Goal: Task Accomplishment & Management: Manage account settings

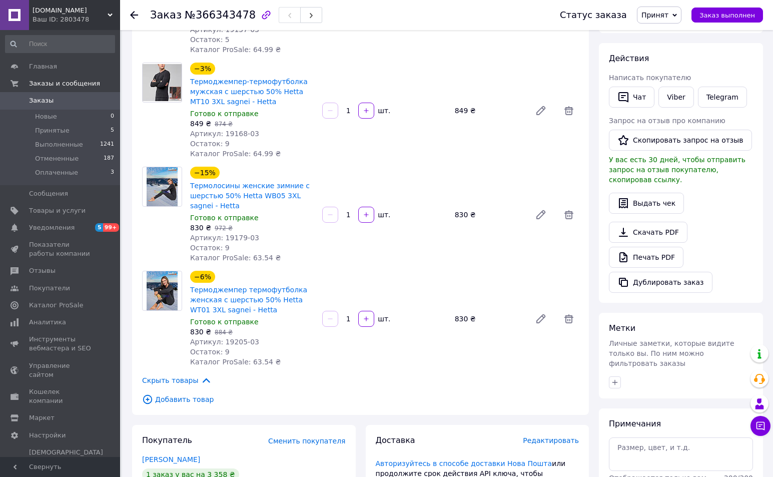
scroll to position [255, 0]
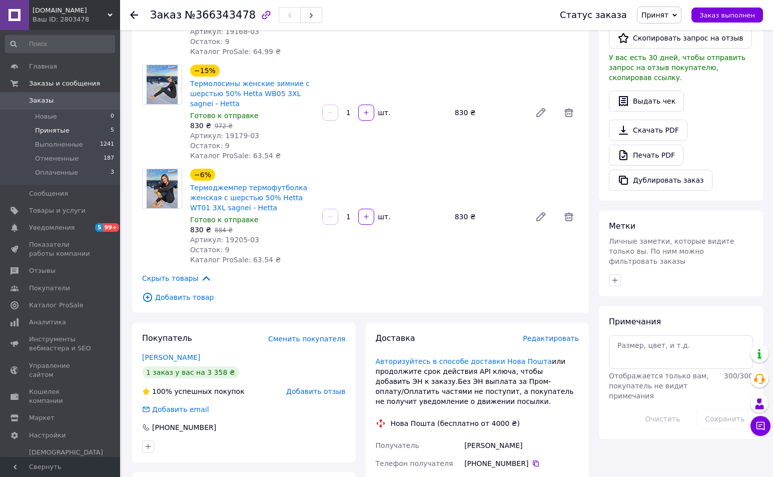
click at [49, 131] on span "Принятые" at bounding box center [52, 130] width 35 height 9
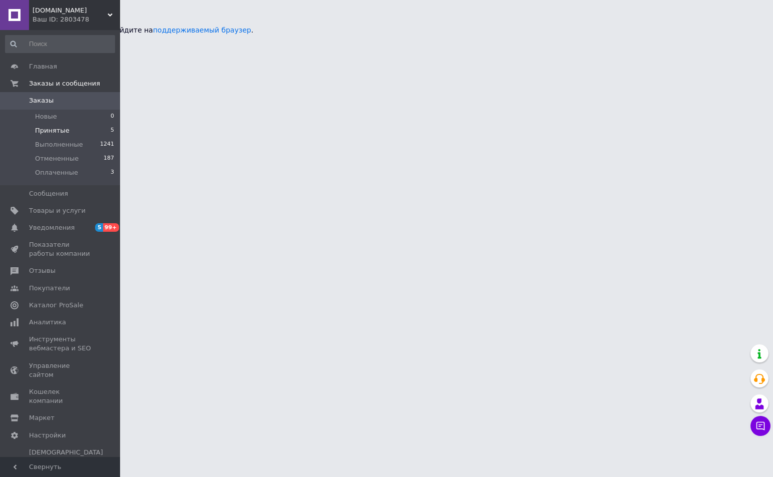
click at [49, 131] on span "Принятые" at bounding box center [52, 130] width 35 height 9
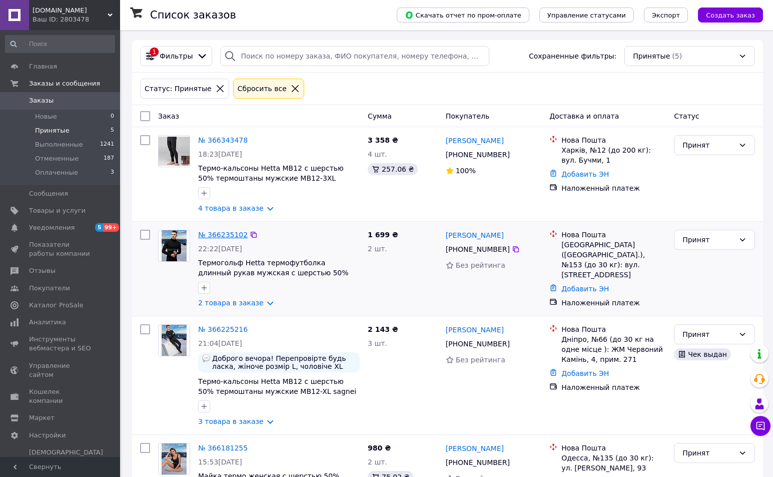
click at [220, 236] on link "№ 366235102" at bounding box center [223, 235] width 50 height 8
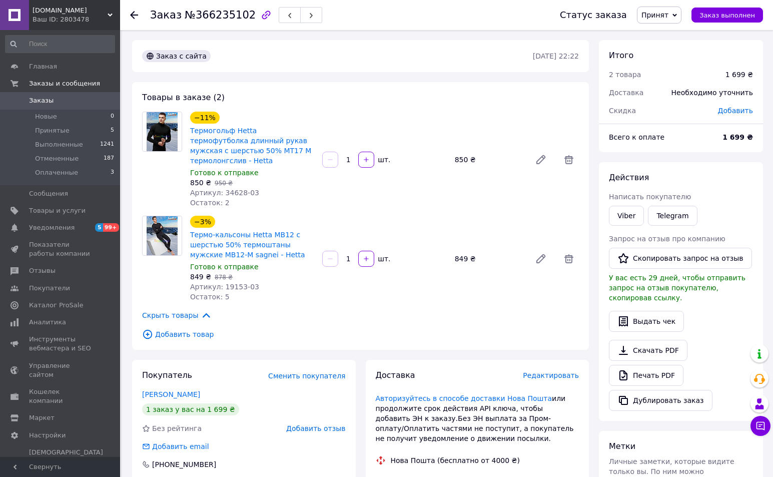
scroll to position [102, 0]
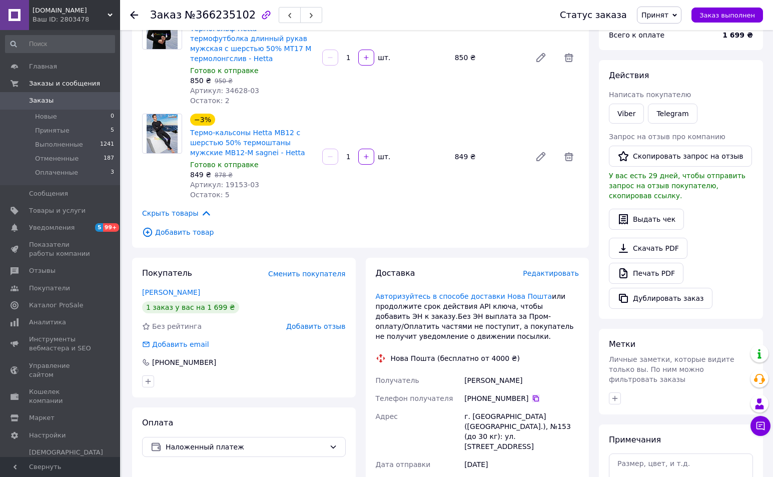
click at [535, 394] on icon at bounding box center [536, 398] width 8 height 8
click at [129, 13] on div "Заказ №366235102 Статус заказа Принят Выполнен Отменен Оплаченный Заказ выполнен" at bounding box center [446, 15] width 653 height 30
click at [134, 14] on icon at bounding box center [134, 15] width 8 height 8
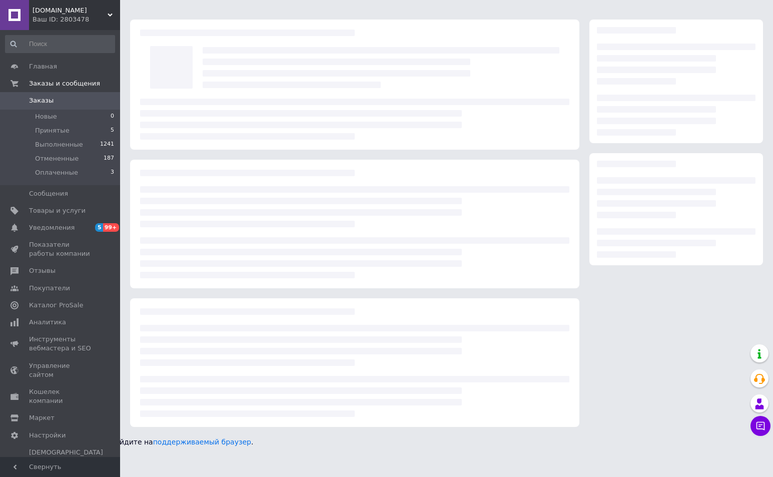
scroll to position [0, 0]
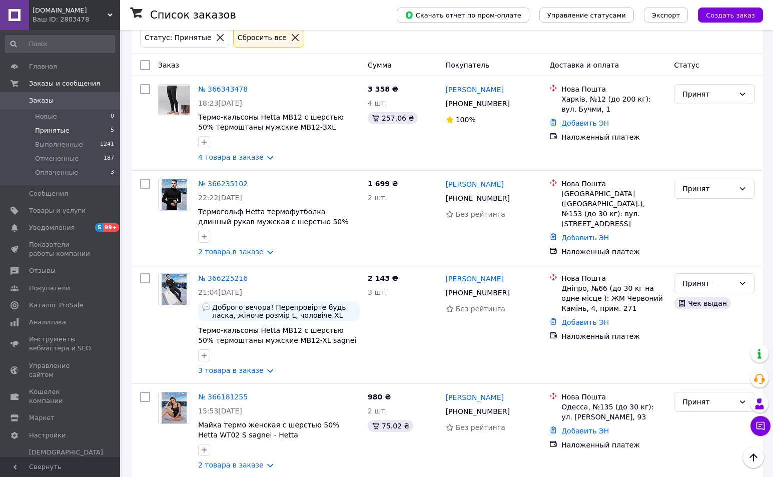
scroll to position [153, 0]
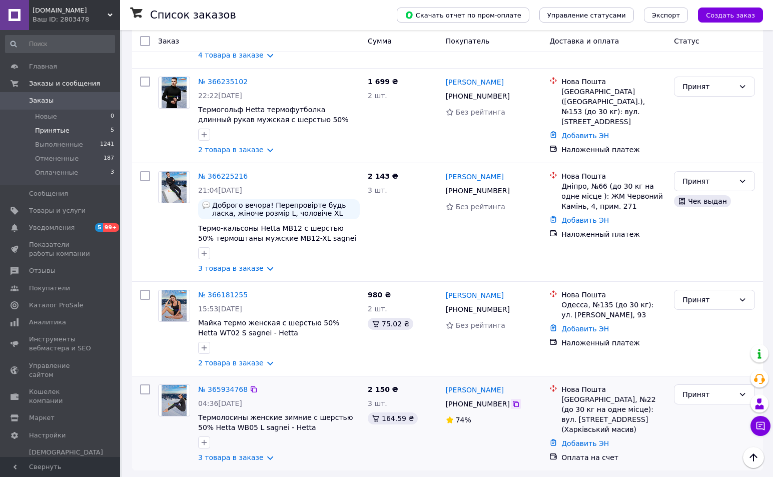
click at [516, 406] on icon at bounding box center [516, 404] width 6 height 6
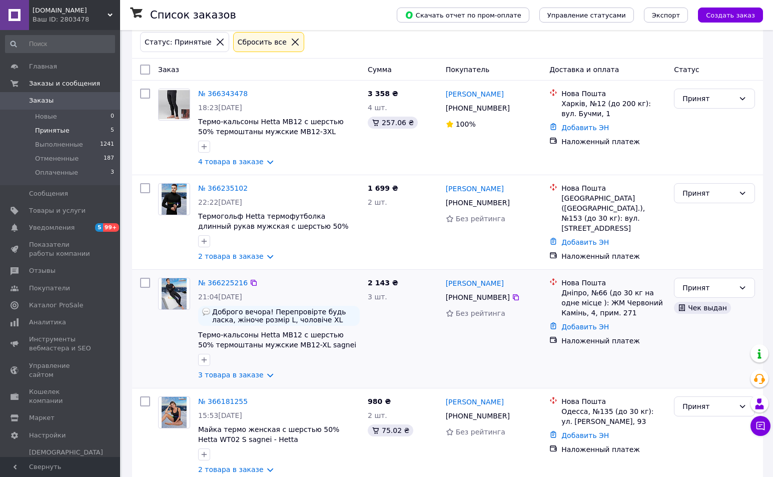
scroll to position [0, 0]
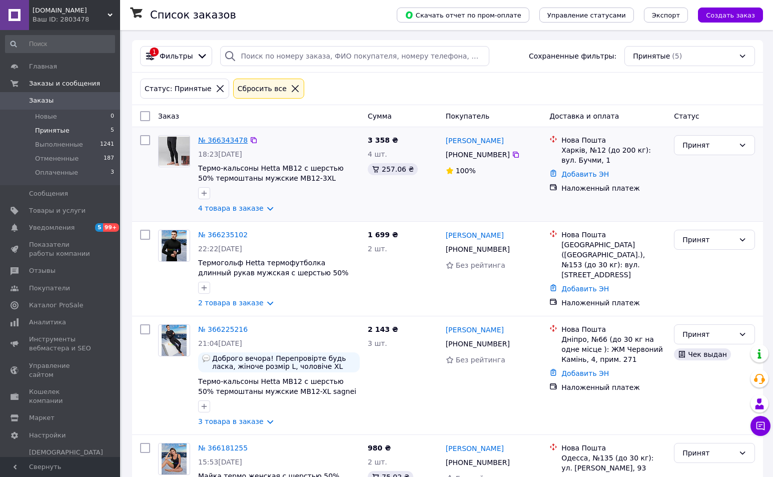
click at [218, 144] on link "№ 366343478" at bounding box center [223, 140] width 50 height 8
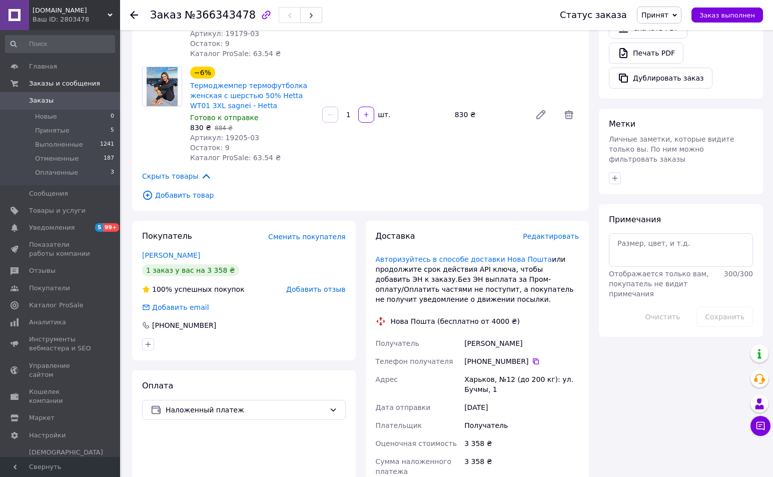
scroll to position [460, 0]
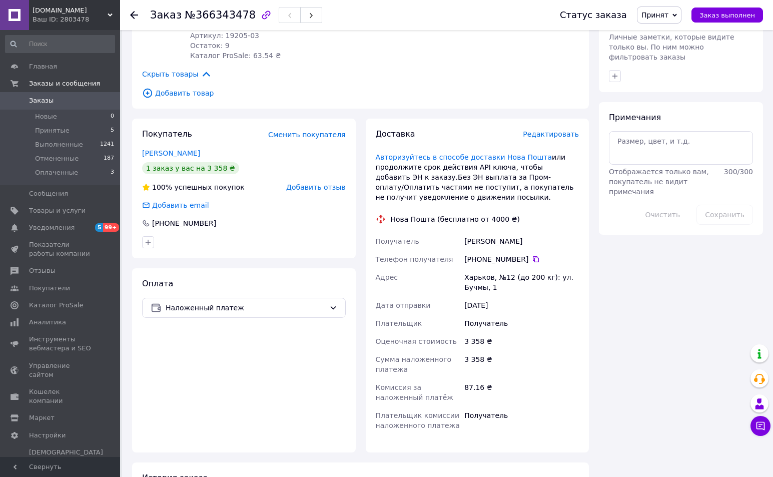
drag, startPoint x: 532, startPoint y: 242, endPoint x: 466, endPoint y: 243, distance: 66.6
click at [466, 243] on div "[PERSON_NAME]" at bounding box center [522, 241] width 119 height 18
copy div "[PERSON_NAME]"
click at [534, 258] on icon at bounding box center [536, 259] width 6 height 6
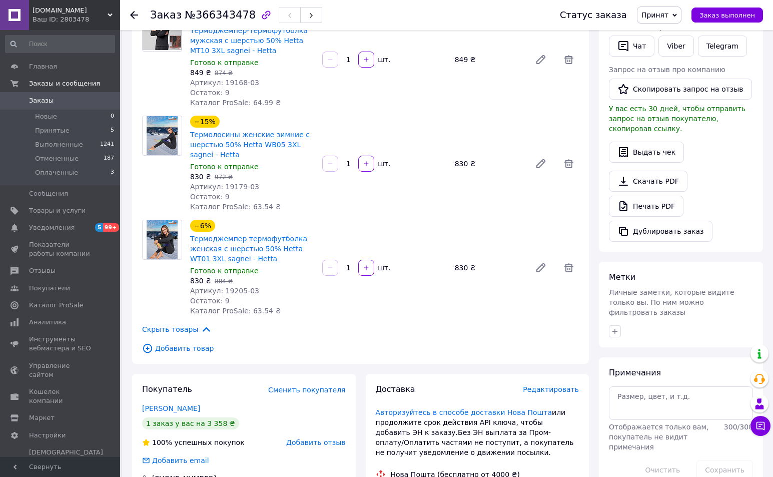
scroll to position [0, 0]
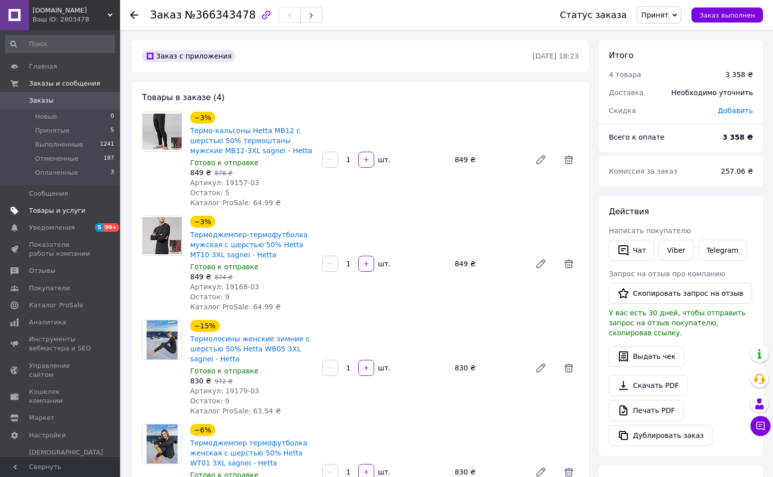
click at [57, 210] on span "Товары и услуги" at bounding box center [57, 210] width 57 height 9
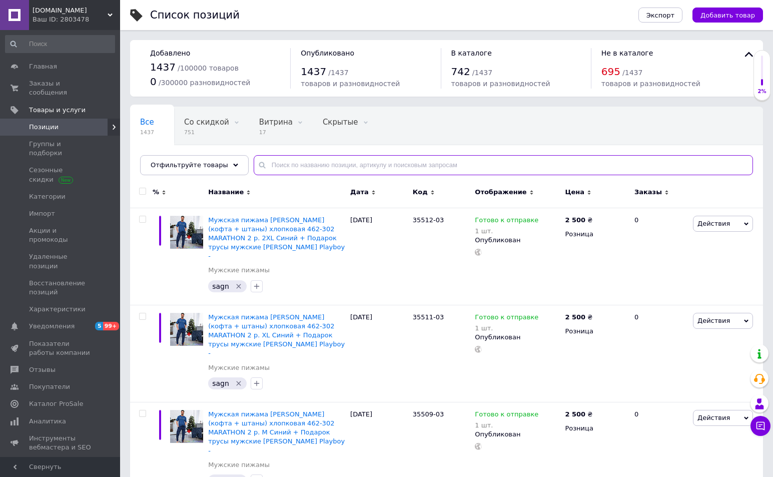
click at [284, 163] on input "text" at bounding box center [504, 165] width 500 height 20
type input "291"
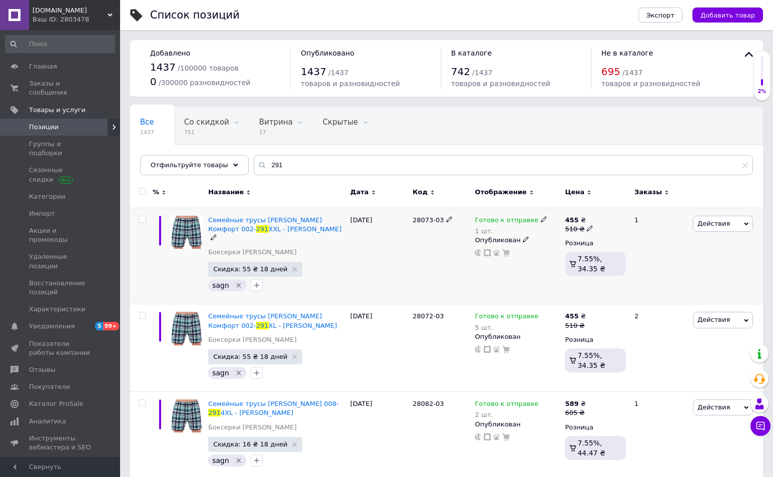
click at [541, 219] on icon at bounding box center [544, 219] width 6 height 6
click at [573, 244] on li "Нет в наличии" at bounding box center [596, 247] width 95 height 14
drag, startPoint x: 565, startPoint y: 253, endPoint x: 546, endPoint y: 253, distance: 19.5
click at [549, 253] on input "1" at bounding box center [587, 251] width 76 height 20
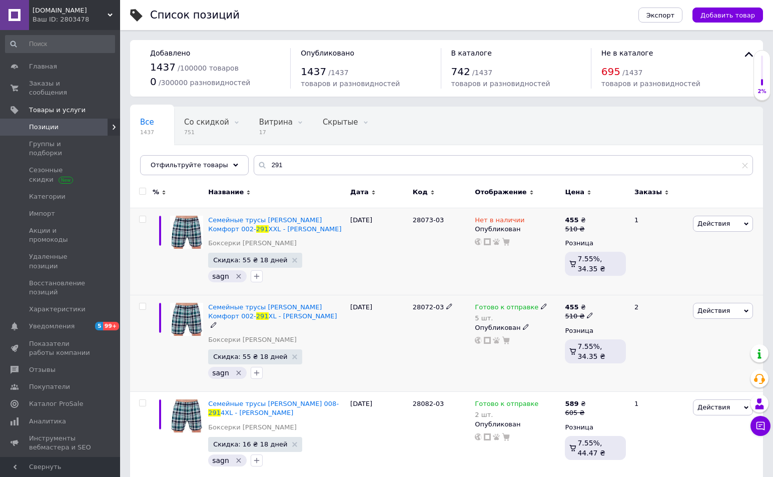
click at [541, 307] on icon at bounding box center [544, 306] width 6 height 6
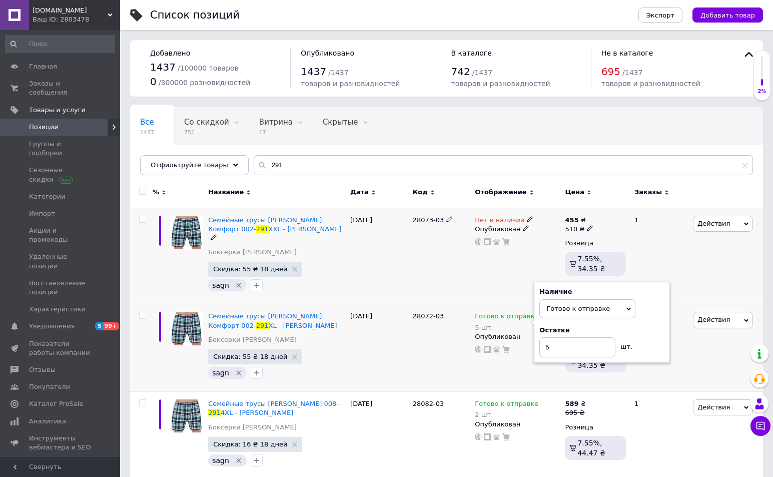
click at [510, 284] on div "Нет в наличии Опубликован" at bounding box center [518, 256] width 90 height 97
